Goal: Information Seeking & Learning: Learn about a topic

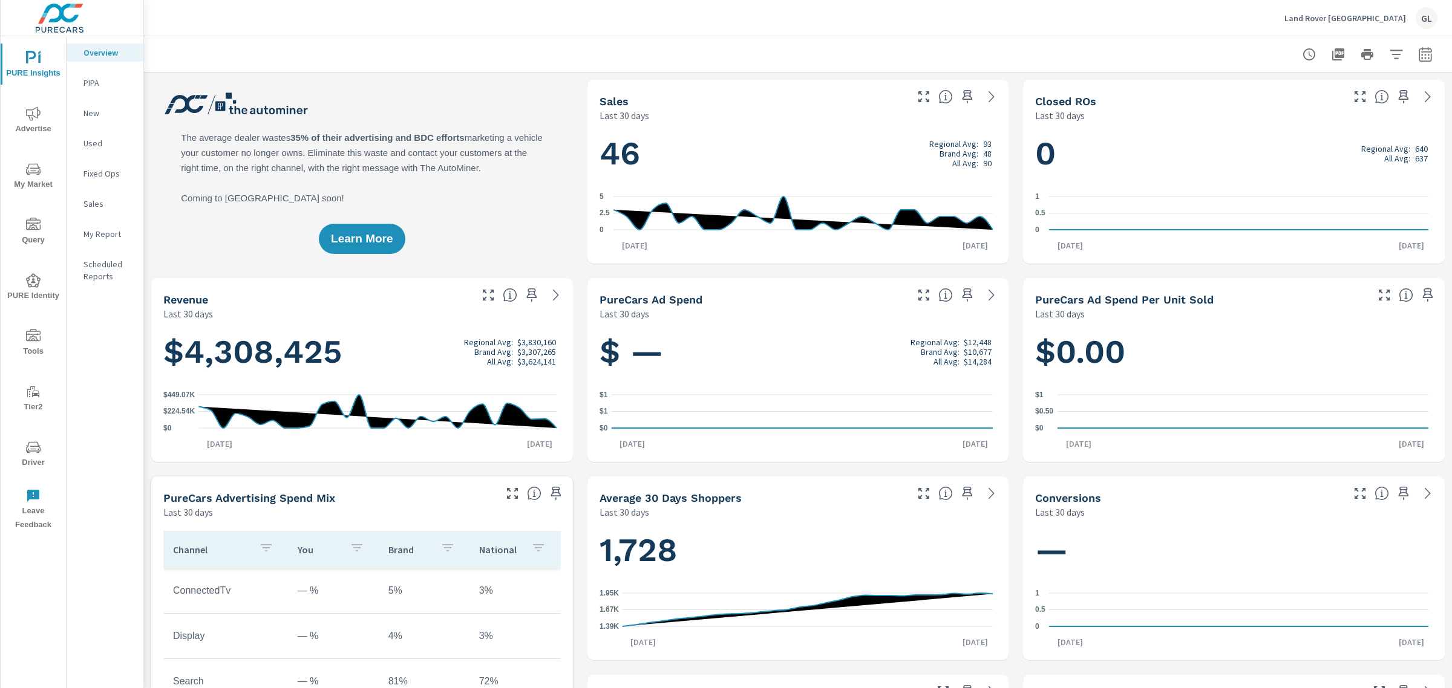
click at [33, 180] on span "My Market" at bounding box center [33, 177] width 58 height 30
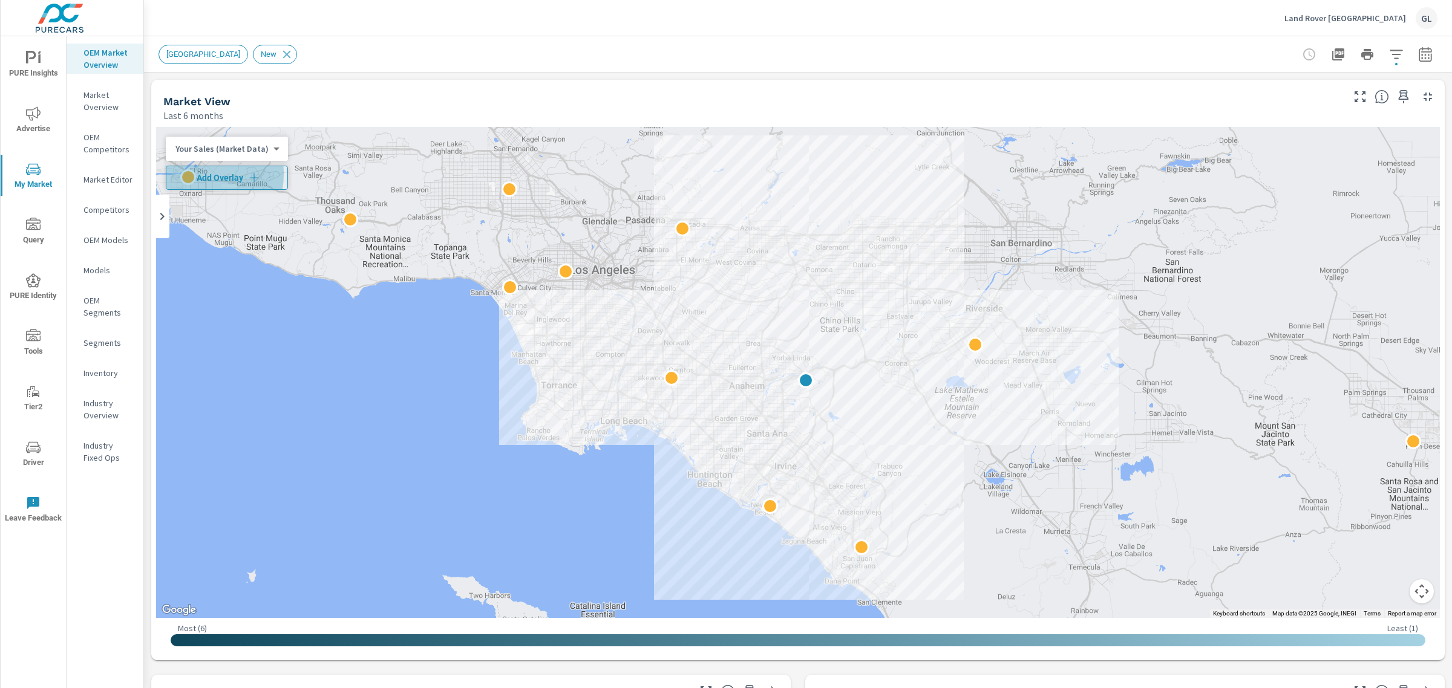
click at [195, 174] on span "Add Overlay" at bounding box center [226, 178] width 111 height 12
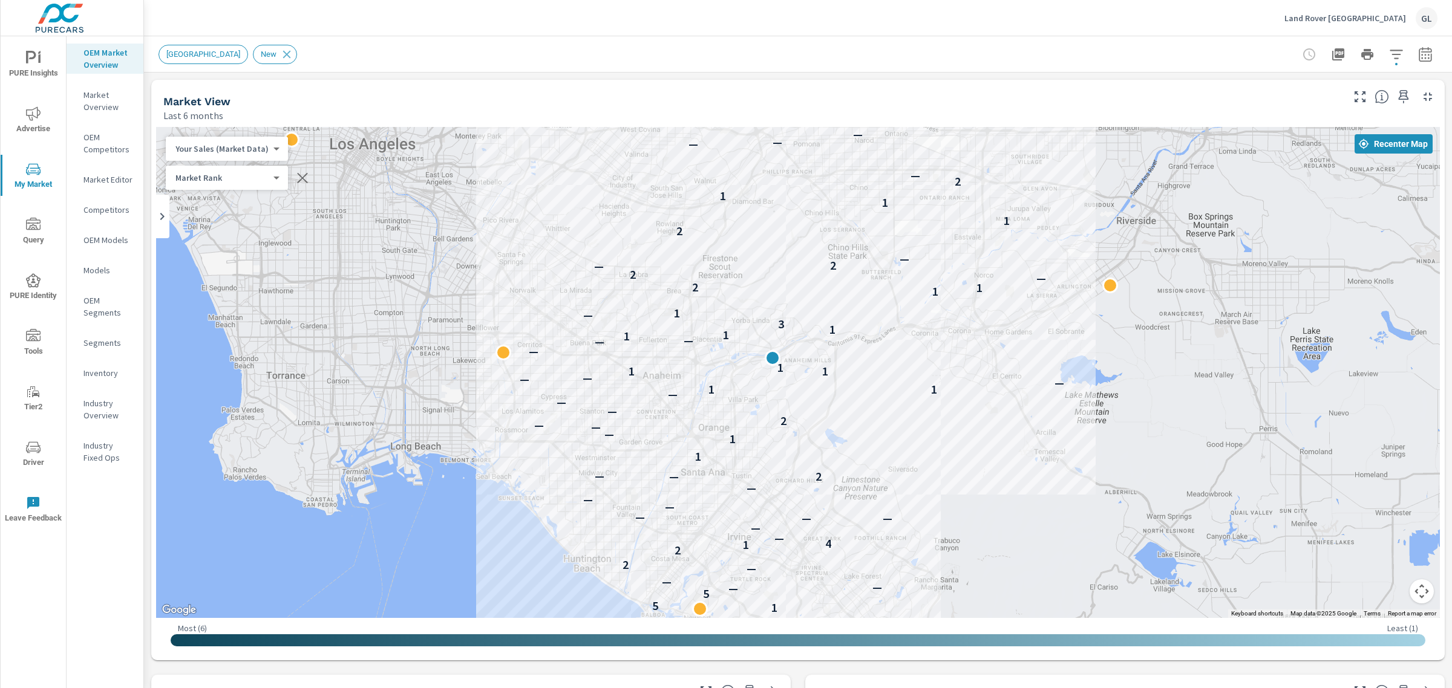
drag, startPoint x: 755, startPoint y: 411, endPoint x: 954, endPoint y: 481, distance: 210.9
click at [954, 481] on div "3 — 2 1 5 5 — — — — 2 2 1 4 — — — — — — — — 2 — — 1 1 — — — 2 — — — 1 1 — — — 1…" at bounding box center [798, 372] width 1284 height 491
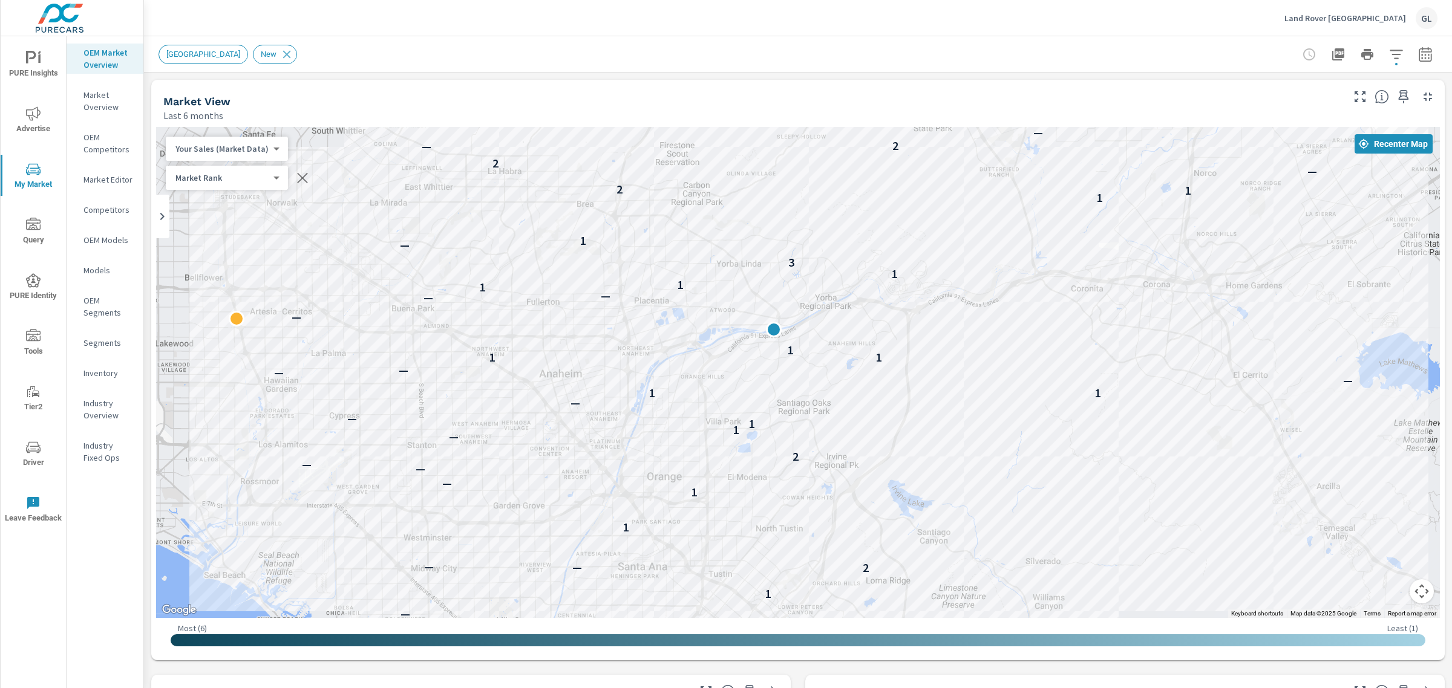
drag, startPoint x: 802, startPoint y: 364, endPoint x: 990, endPoint y: 465, distance: 213.6
click at [990, 465] on div "3 — 2 1 5 5 — — — — 2 2 1 4 — — — — — — — 1 2 — — 1 1 — — — 2 — 1 1 — — 1 1 — —…" at bounding box center [798, 372] width 1284 height 491
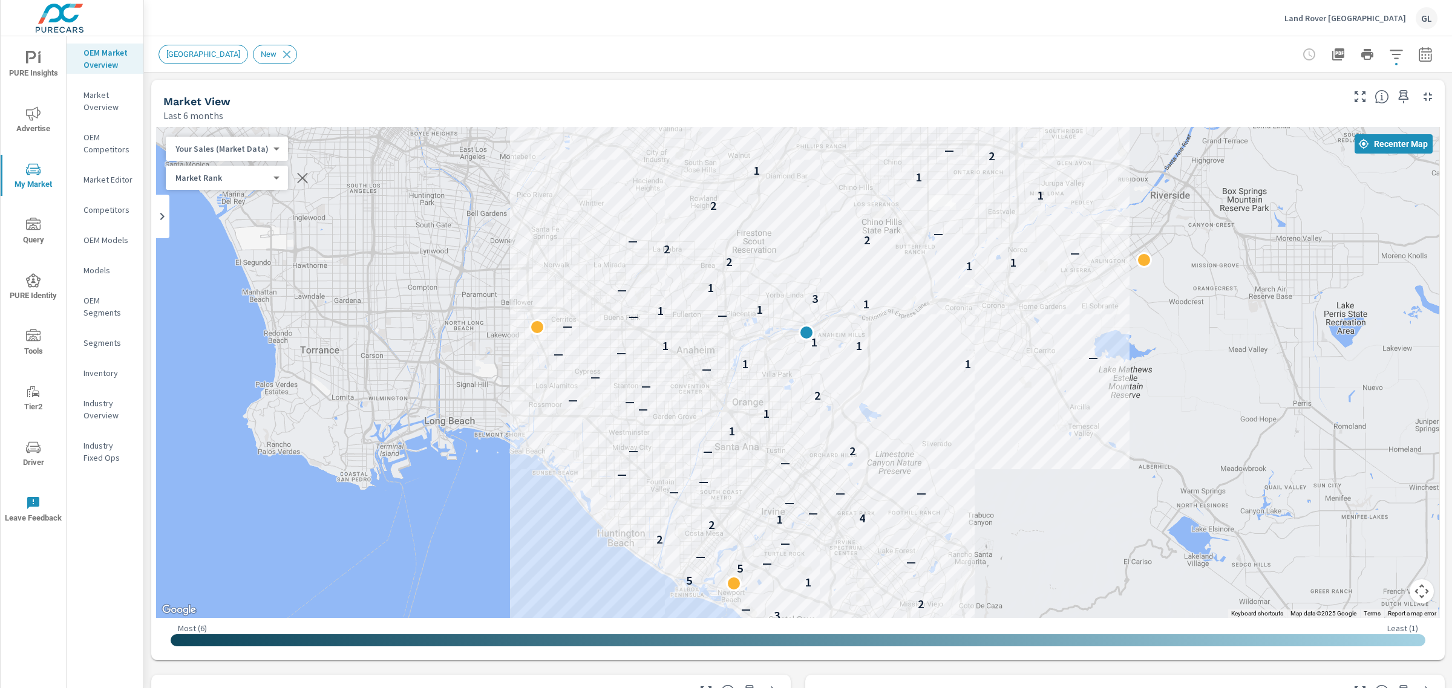
drag, startPoint x: 1039, startPoint y: 527, endPoint x: 943, endPoint y: 494, distance: 101.6
click at [943, 494] on div "3 — 2 1 5 5 — — — — 2 2 1 4 — — — — — — — — 2 — — 1 1 — — — 2 — — — 1 1 — — — 1…" at bounding box center [1283, 671] width 1162 height 653
click at [1418, 56] on icon "button" at bounding box center [1425, 54] width 15 height 15
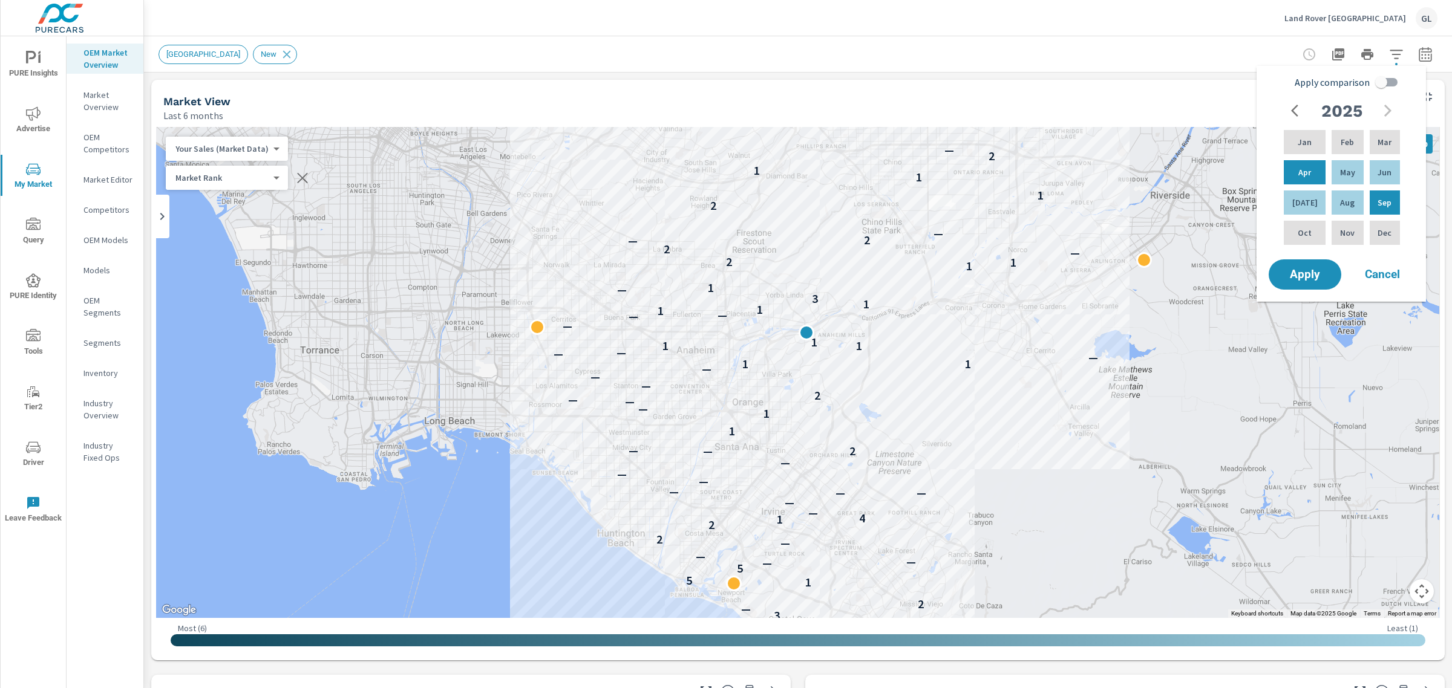
click at [1388, 82] on input "Apply comparison" at bounding box center [1381, 82] width 69 height 23
checkbox input "true"
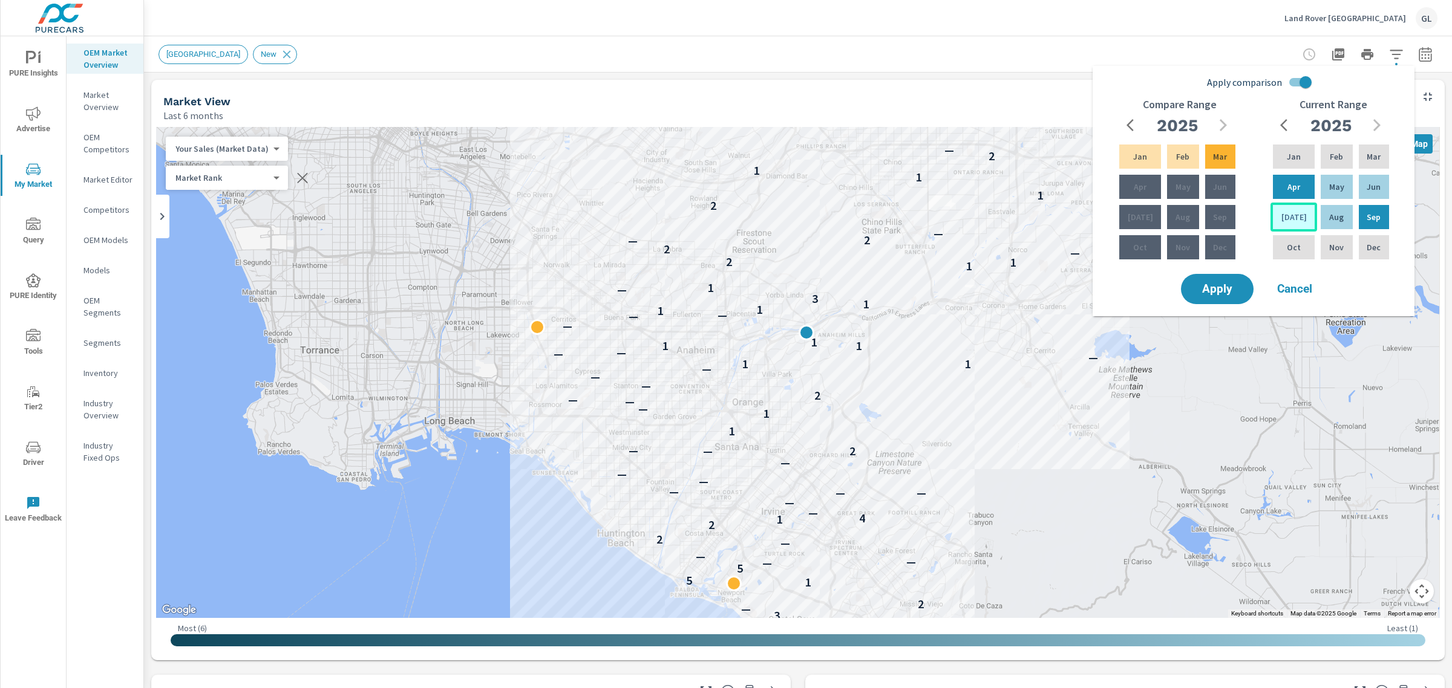
click at [1284, 221] on p "[DATE]" at bounding box center [1293, 217] width 25 height 12
click at [1369, 212] on p "Sep" at bounding box center [1374, 217] width 14 height 12
click at [1134, 186] on p "Apr" at bounding box center [1140, 187] width 13 height 12
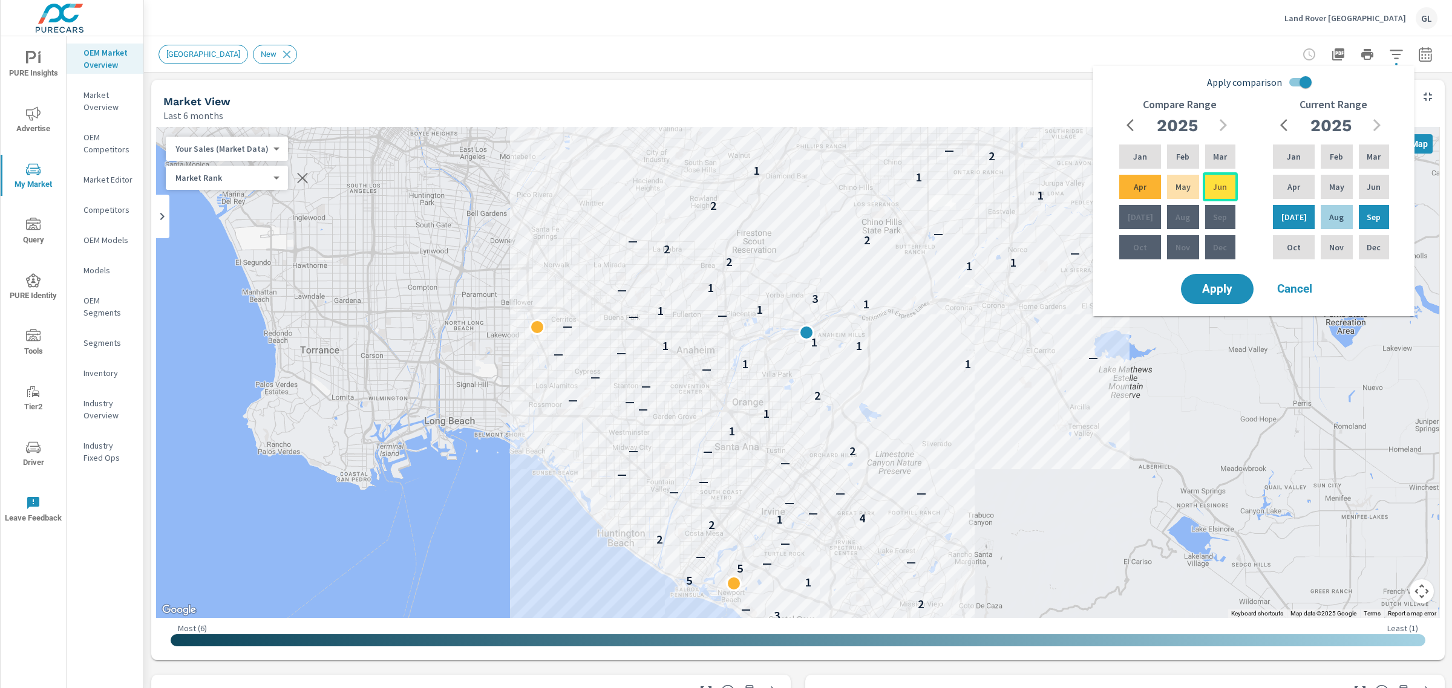
click at [1227, 185] on div "Jun" at bounding box center [1220, 186] width 35 height 29
click at [1209, 287] on span "Apply" at bounding box center [1217, 289] width 50 height 11
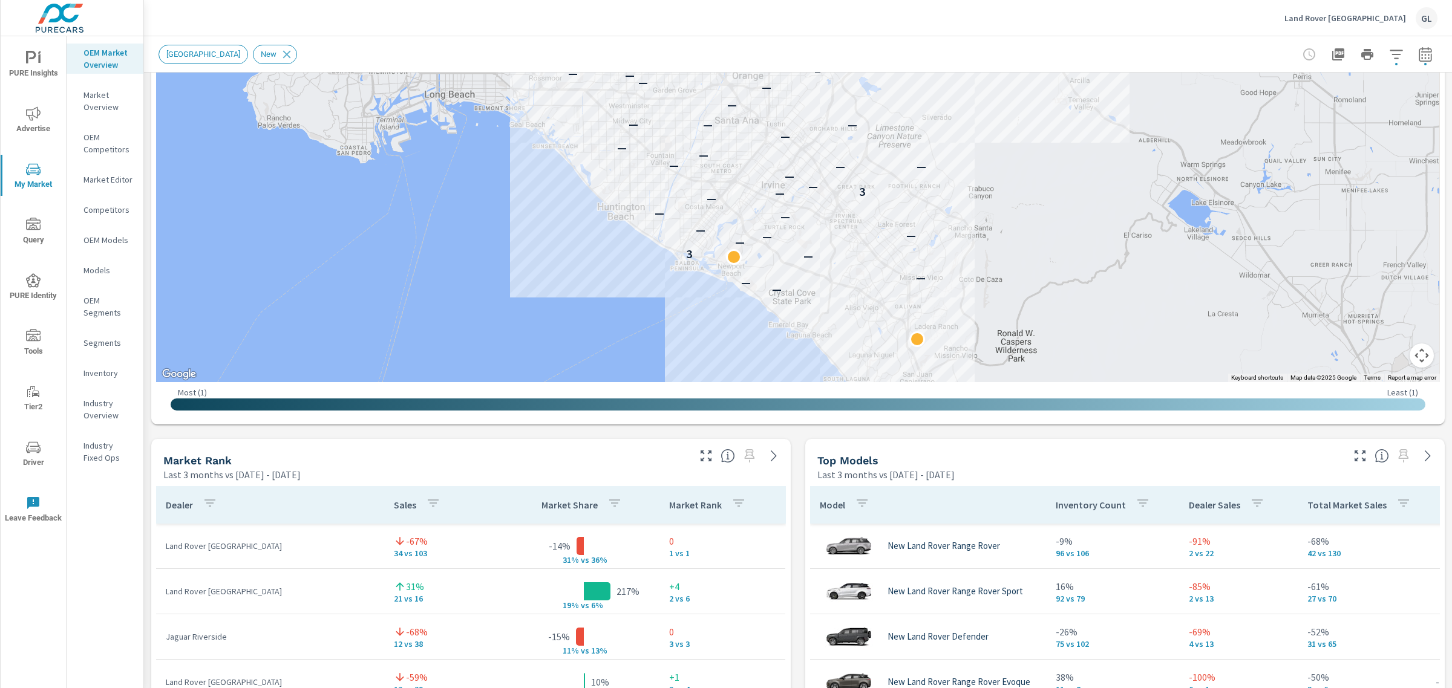
scroll to position [115, 0]
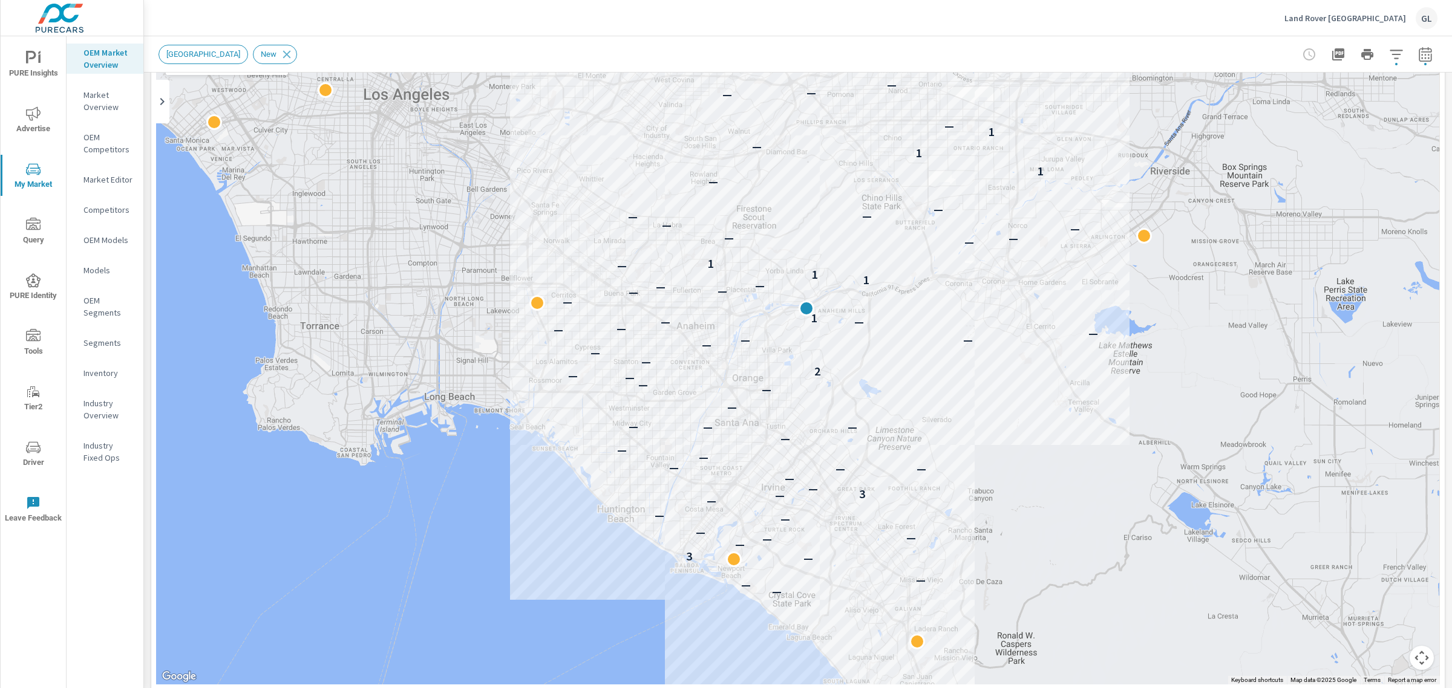
click at [91, 100] on p "Market Overview" at bounding box center [108, 101] width 50 height 24
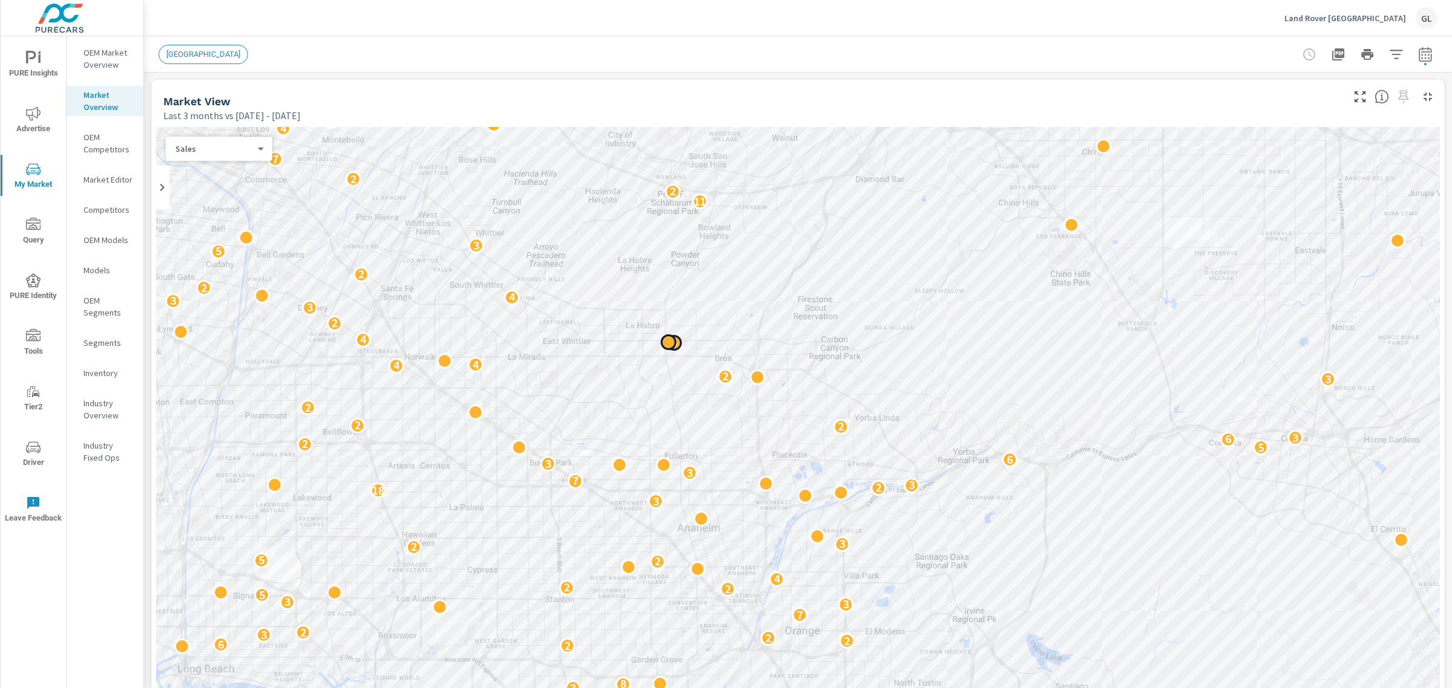
click at [102, 59] on p "OEM Market Overview" at bounding box center [108, 59] width 50 height 24
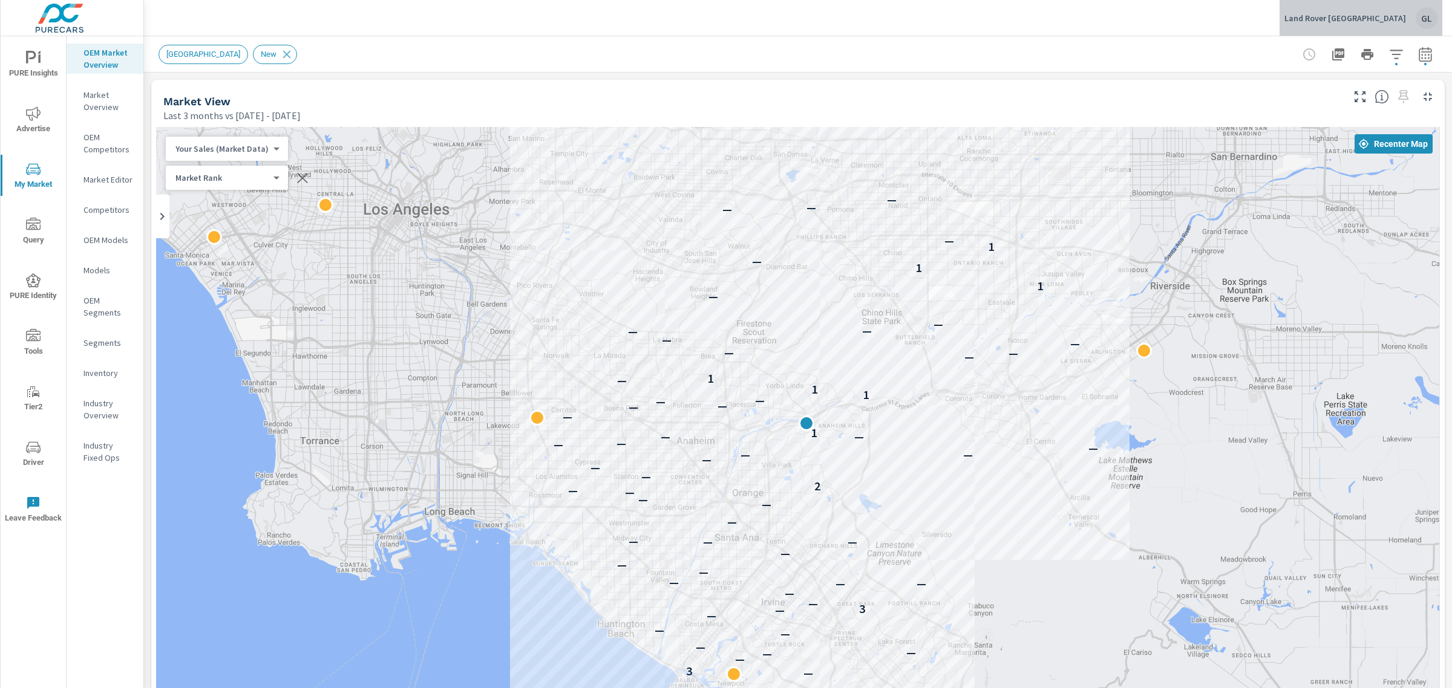
click at [1425, 17] on div "GL" at bounding box center [1427, 18] width 22 height 22
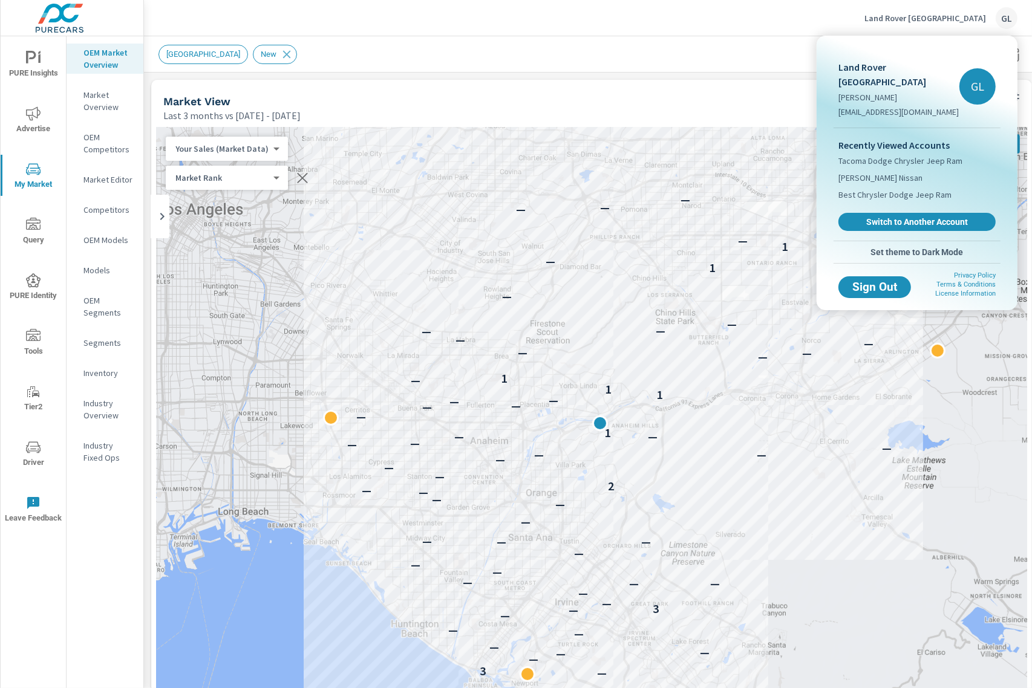
drag, startPoint x: 1032, startPoint y: 387, endPoint x: 780, endPoint y: 46, distance: 423.6
click at [780, 46] on div at bounding box center [516, 344] width 1032 height 688
